Goal: Check status

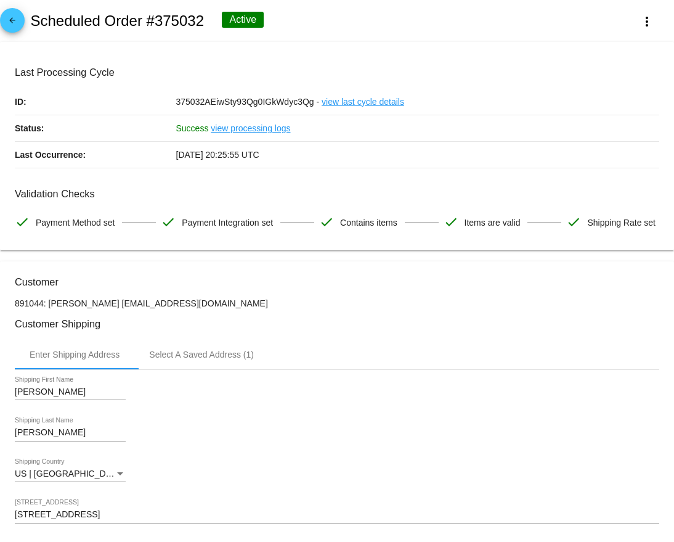
click at [15, 30] on mat-icon "arrow_back" at bounding box center [12, 23] width 15 height 15
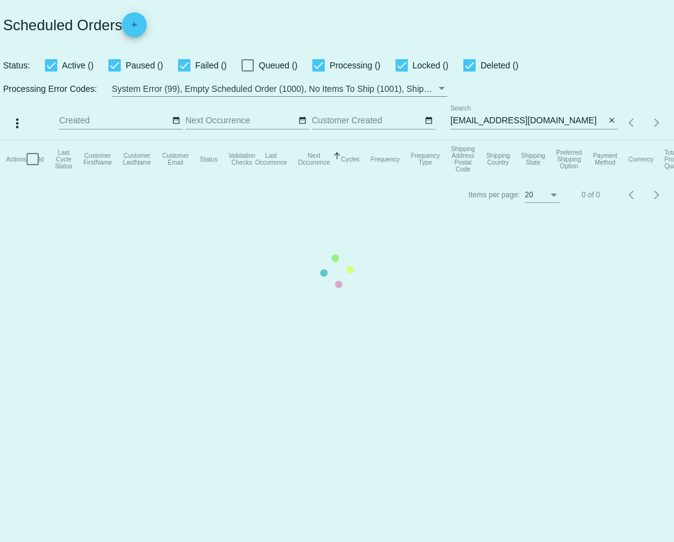
click at [557, 141] on mat-table "Actions Id Last Cycle Status Customer FirstName Customer LastName Customer Emai…" at bounding box center [337, 159] width 674 height 37
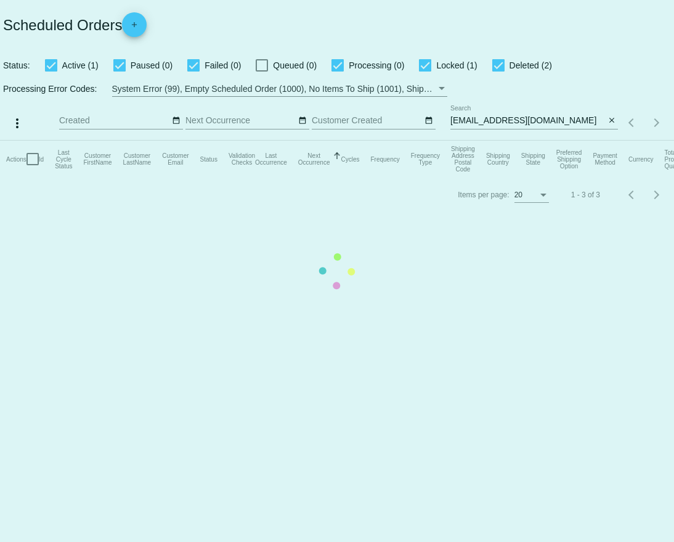
click at [557, 141] on mat-table "Actions Id Last Cycle Status Customer FirstName Customer LastName Customer Emai…" at bounding box center [337, 159] width 674 height 37
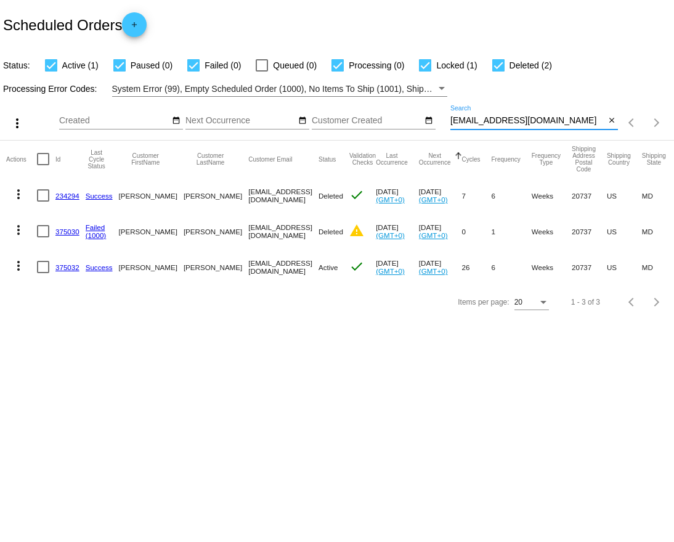
drag, startPoint x: 553, startPoint y: 119, endPoint x: 445, endPoint y: 124, distance: 108.0
click at [445, 124] on div "more_vert Aug Jan Feb Mar [DATE]" at bounding box center [337, 119] width 674 height 44
paste input "massimoqtseng@g"
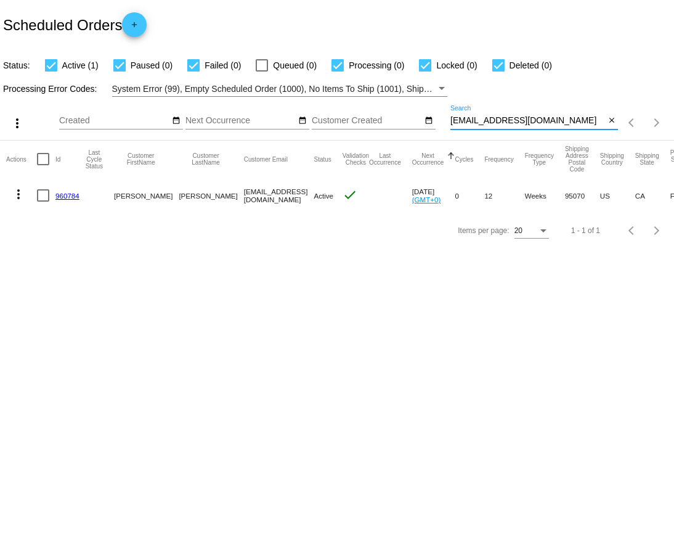
type input "[EMAIL_ADDRESS][DOMAIN_NAME]"
click at [73, 192] on link "960784" at bounding box center [67, 196] width 24 height 8
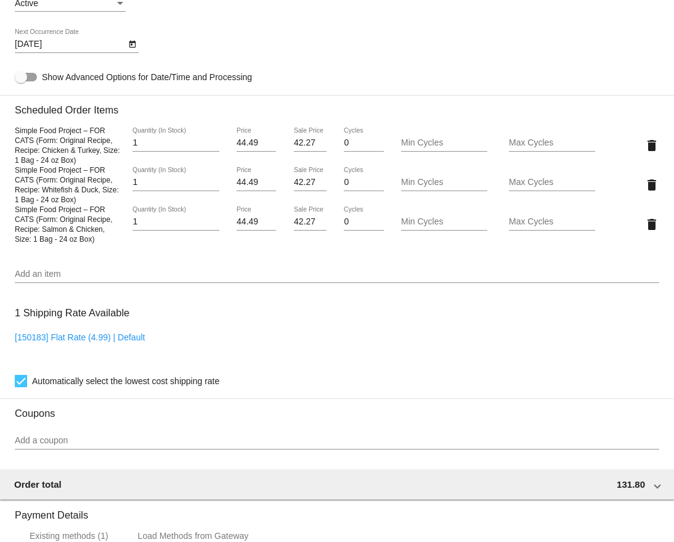
scroll to position [649, 0]
